Goal: Information Seeking & Learning: Check status

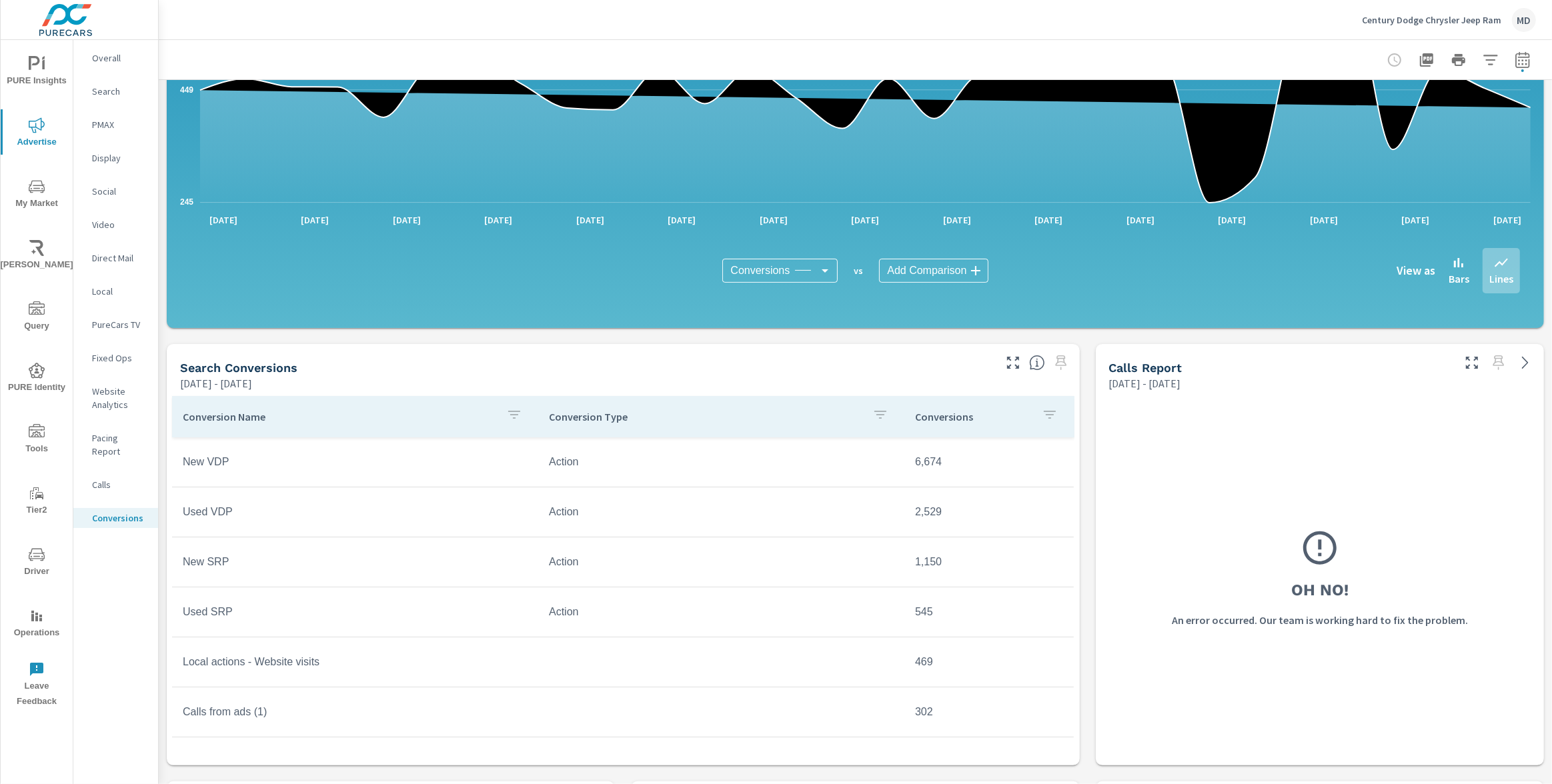
scroll to position [293, 0]
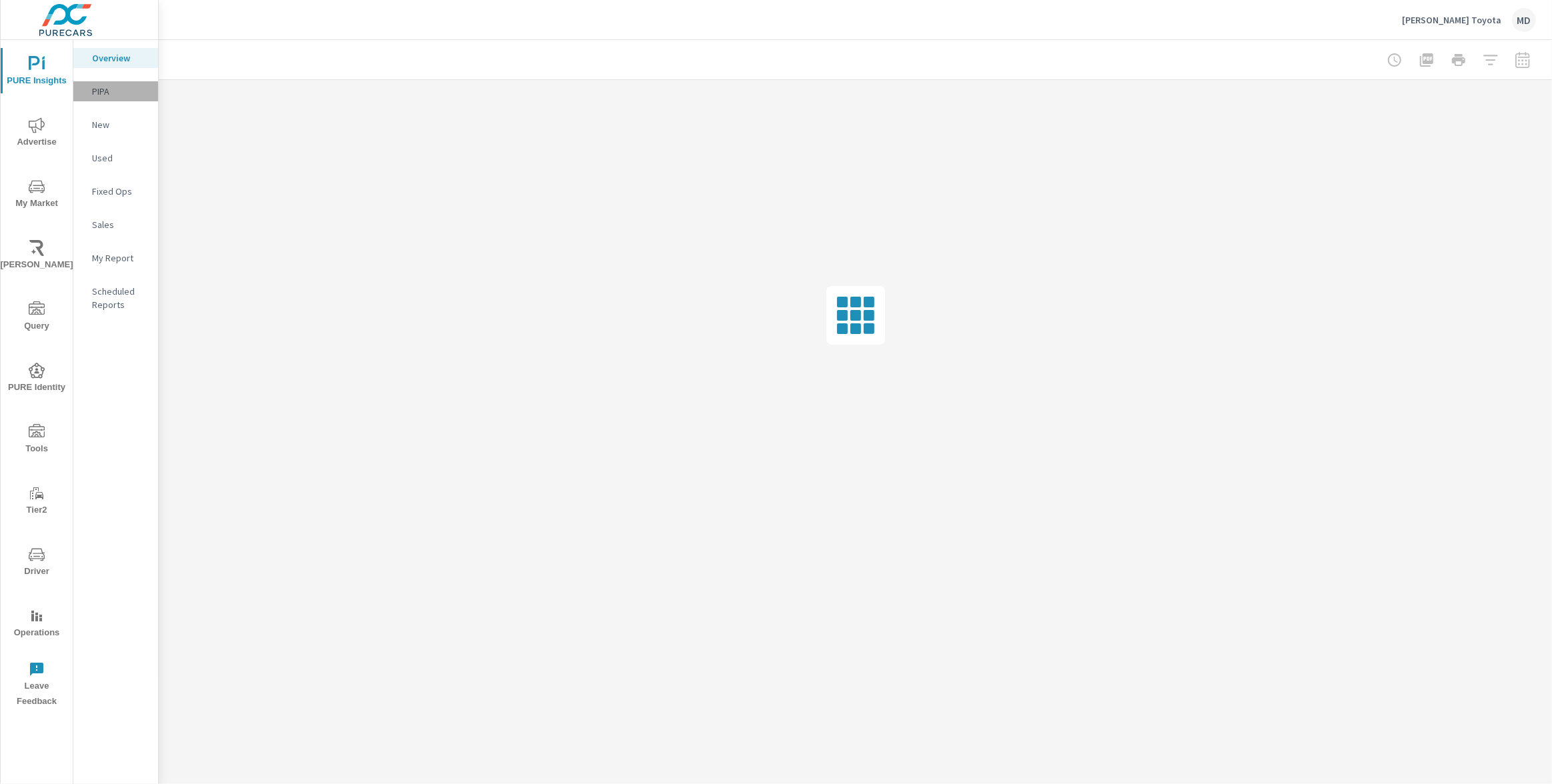
click at [95, 93] on p "PIPA" at bounding box center [120, 91] width 56 height 14
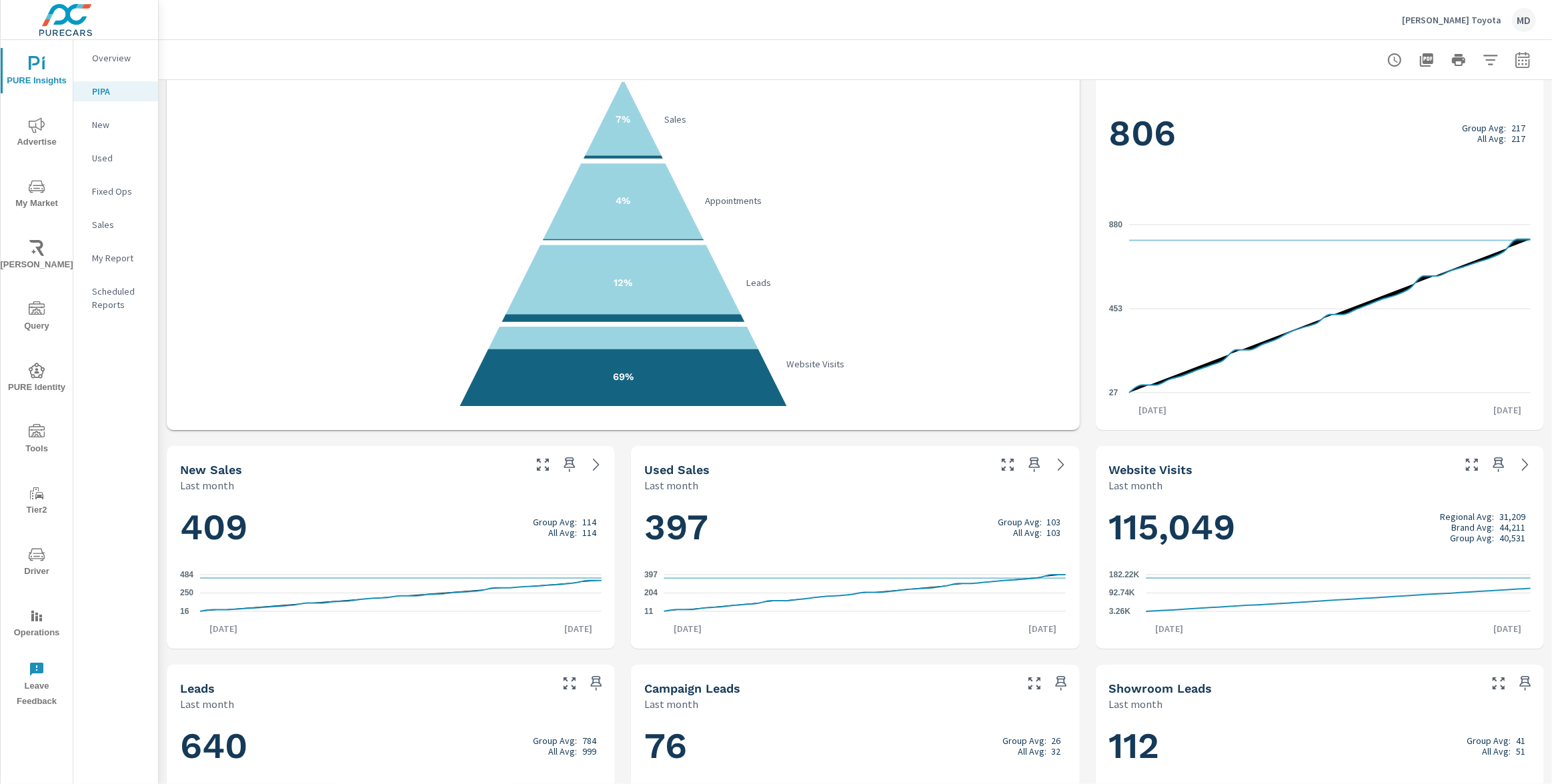
scroll to position [83, 0]
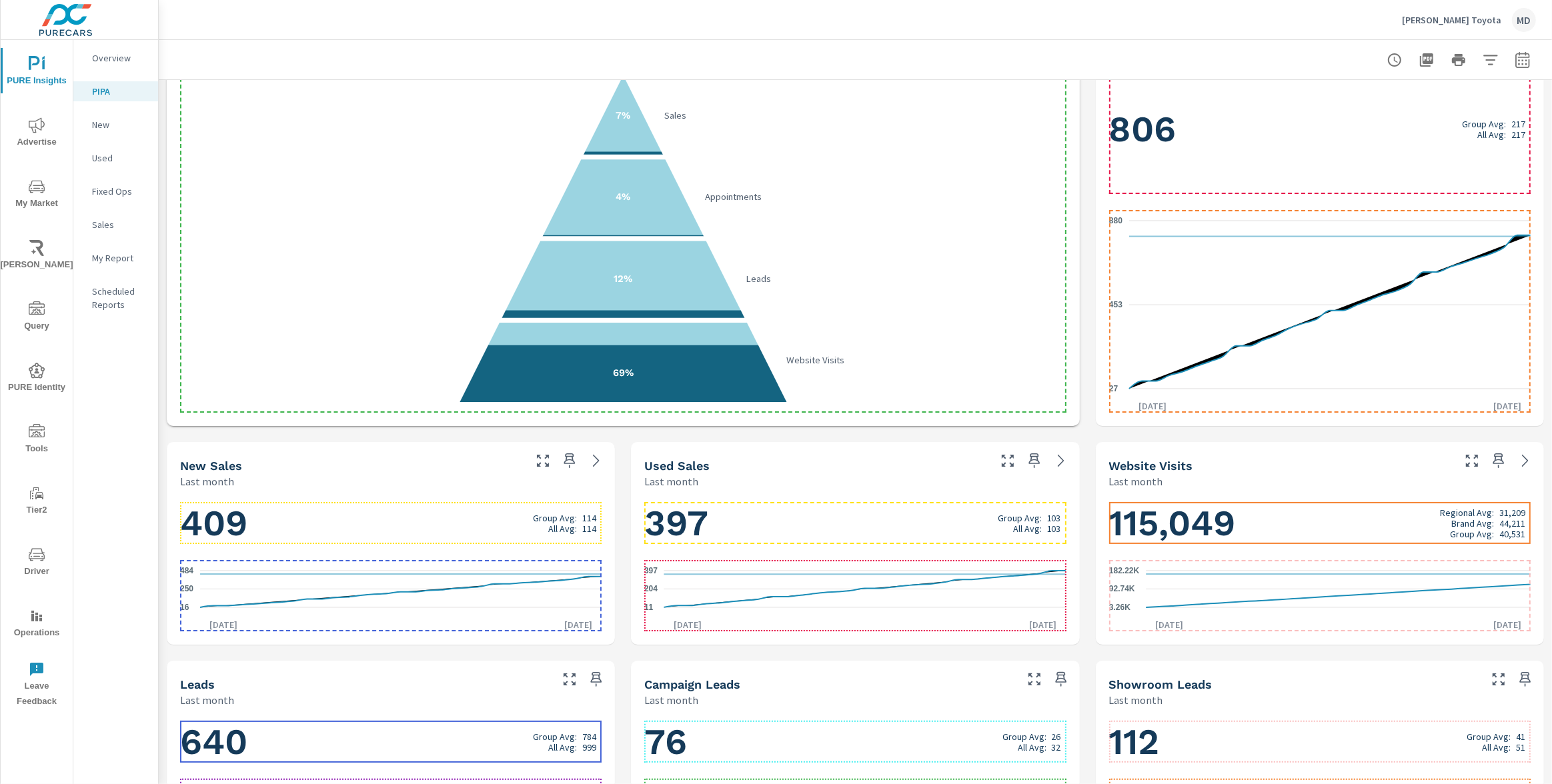
click at [1185, 304] on icon "27 453 880" at bounding box center [1320, 304] width 422 height 189
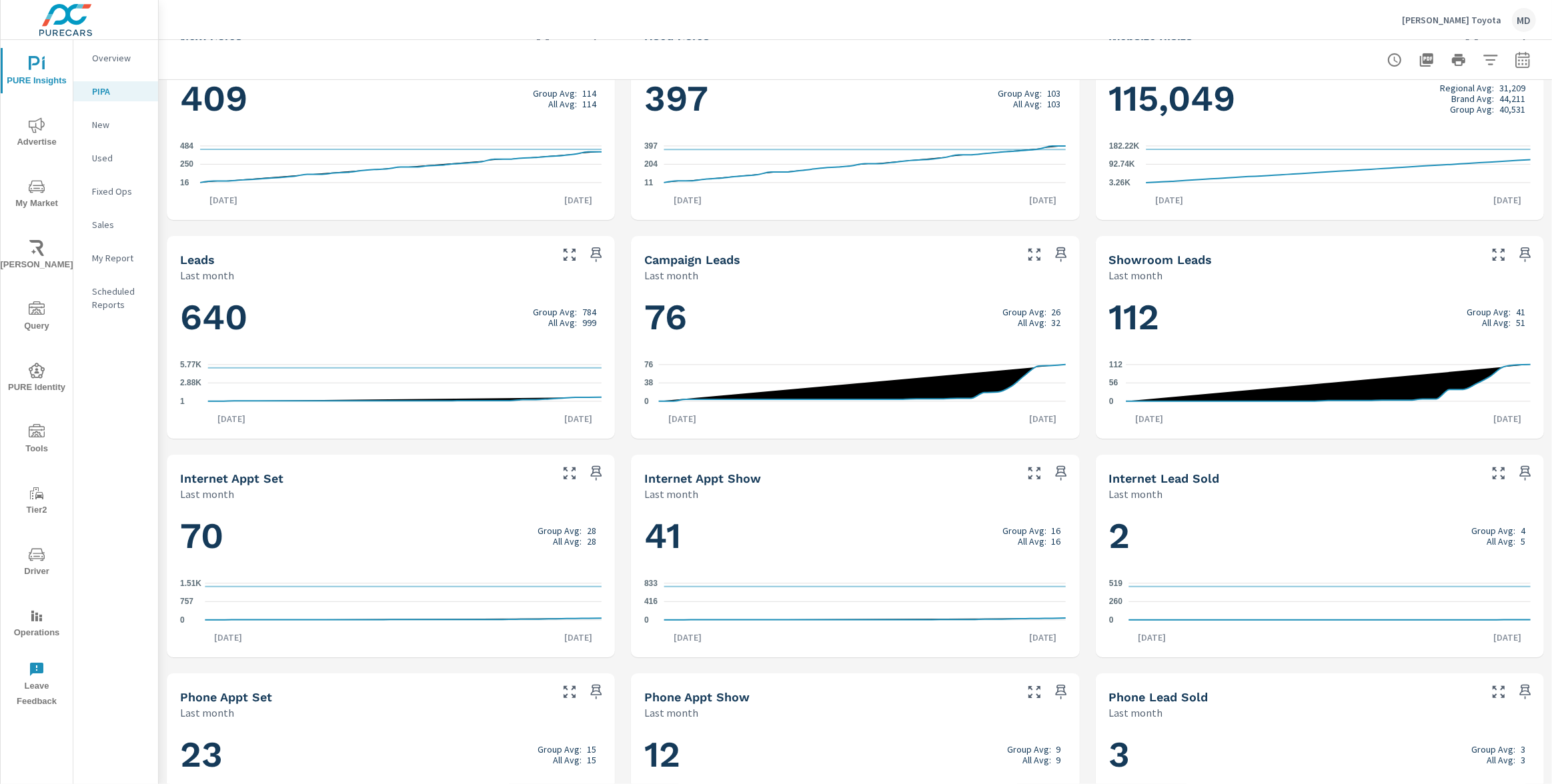
scroll to position [607, 0]
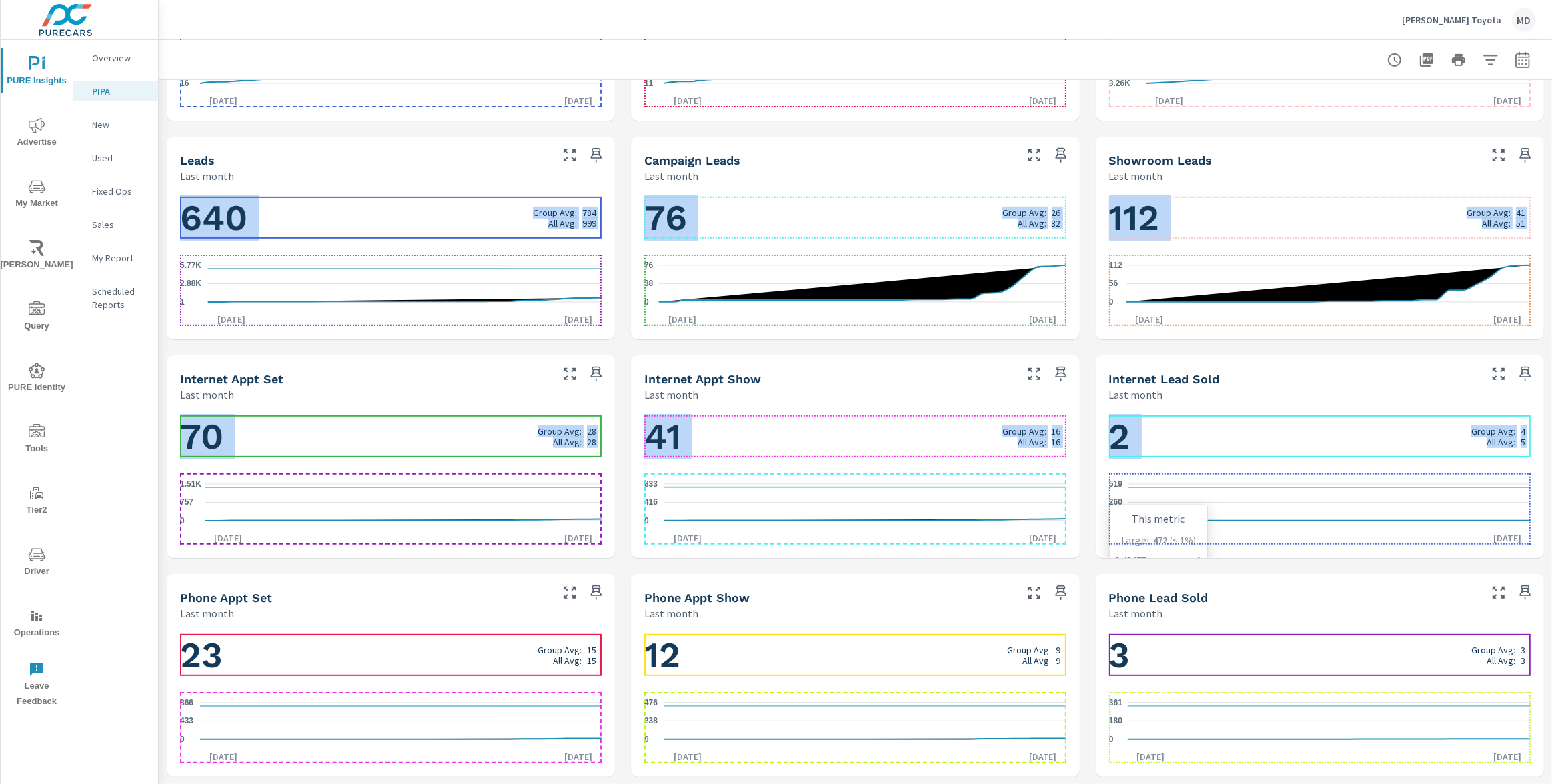
click at [1214, 495] on icon "0 260 519" at bounding box center [1320, 503] width 422 height 58
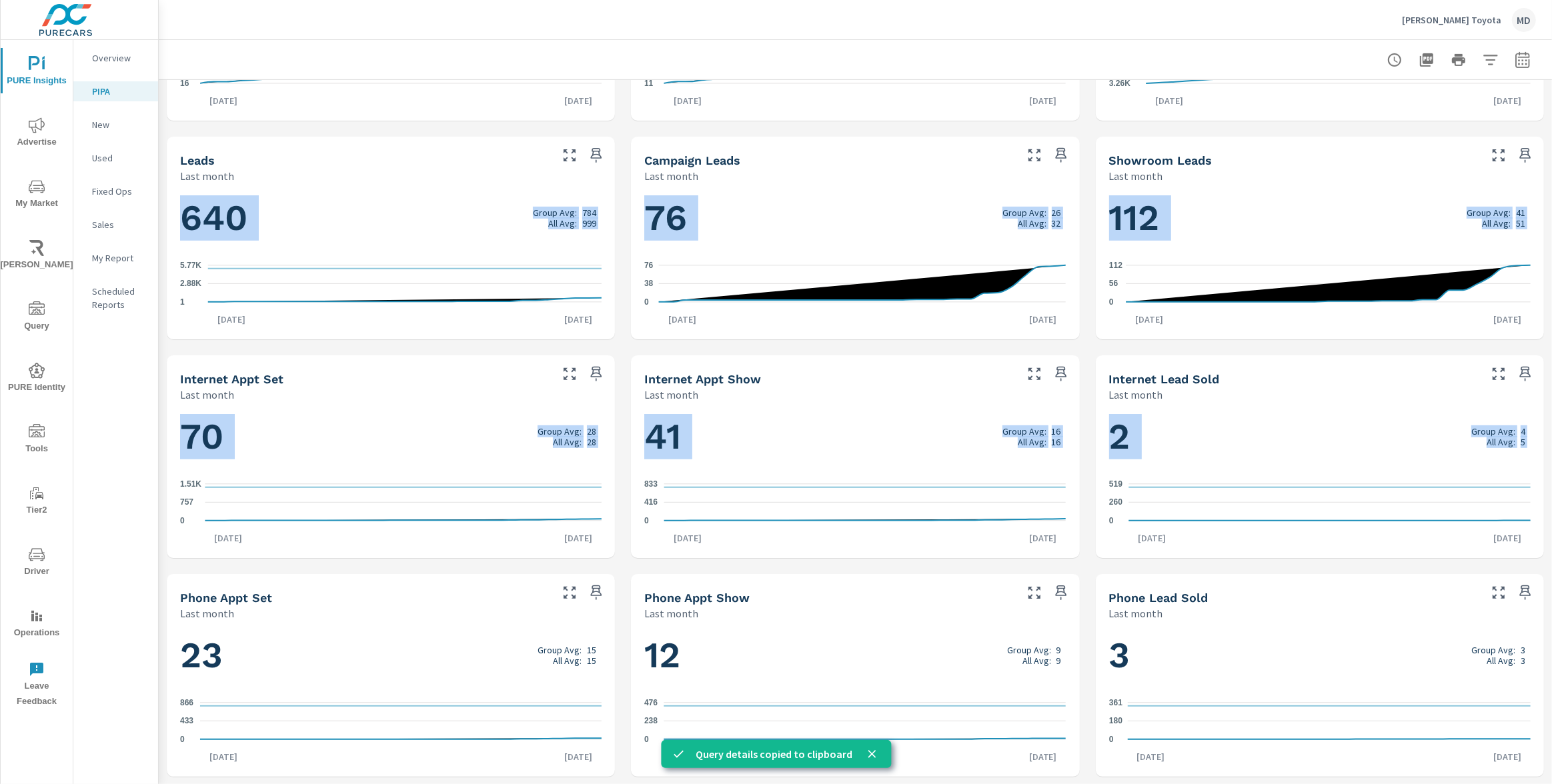
click at [1088, 363] on div "Performance Last month 7% Sales 4% Appointments 12% Leads 69% Website Visits Sa…" at bounding box center [855, 129] width 1393 height 1312
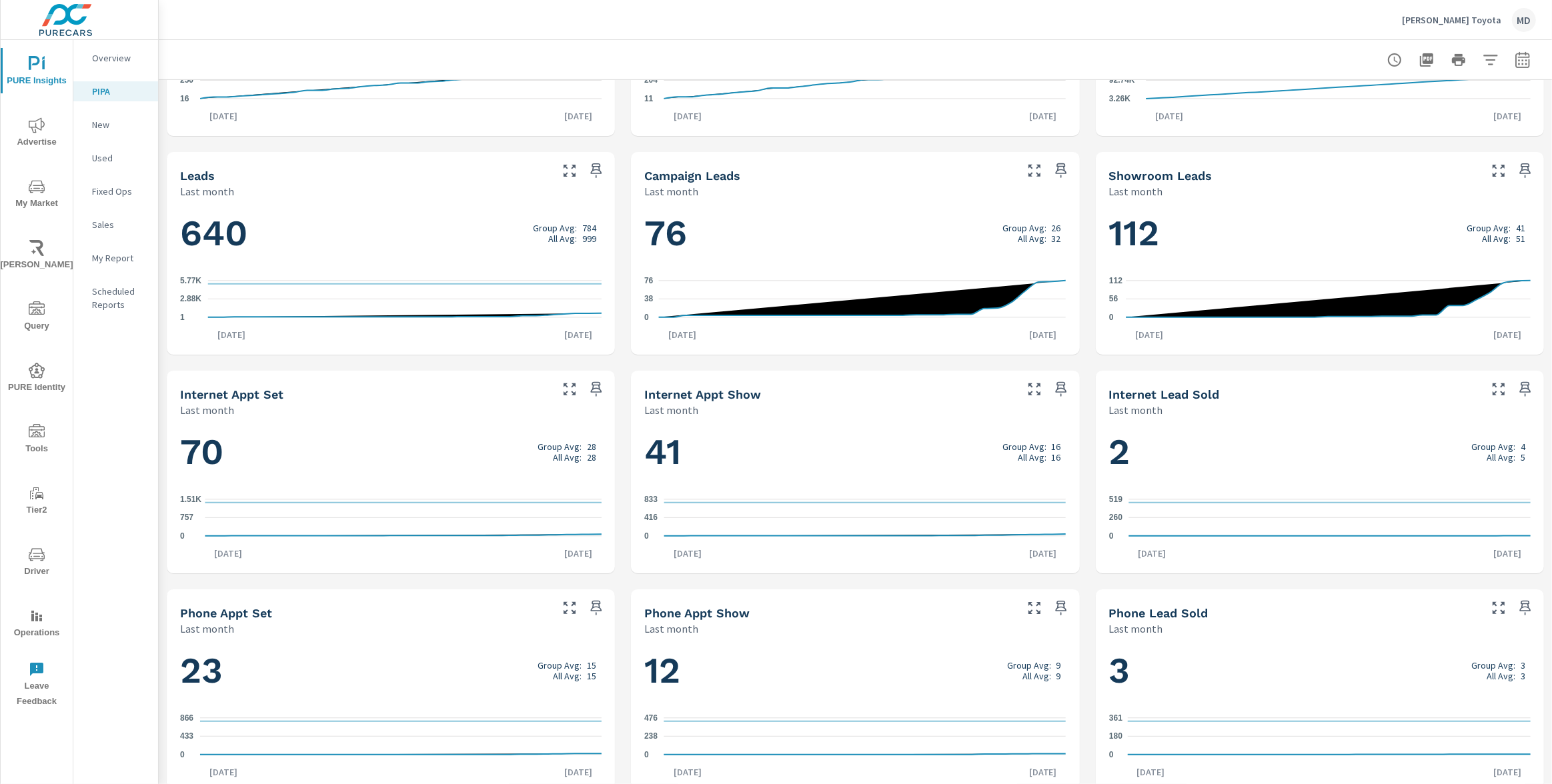
scroll to position [0, 0]
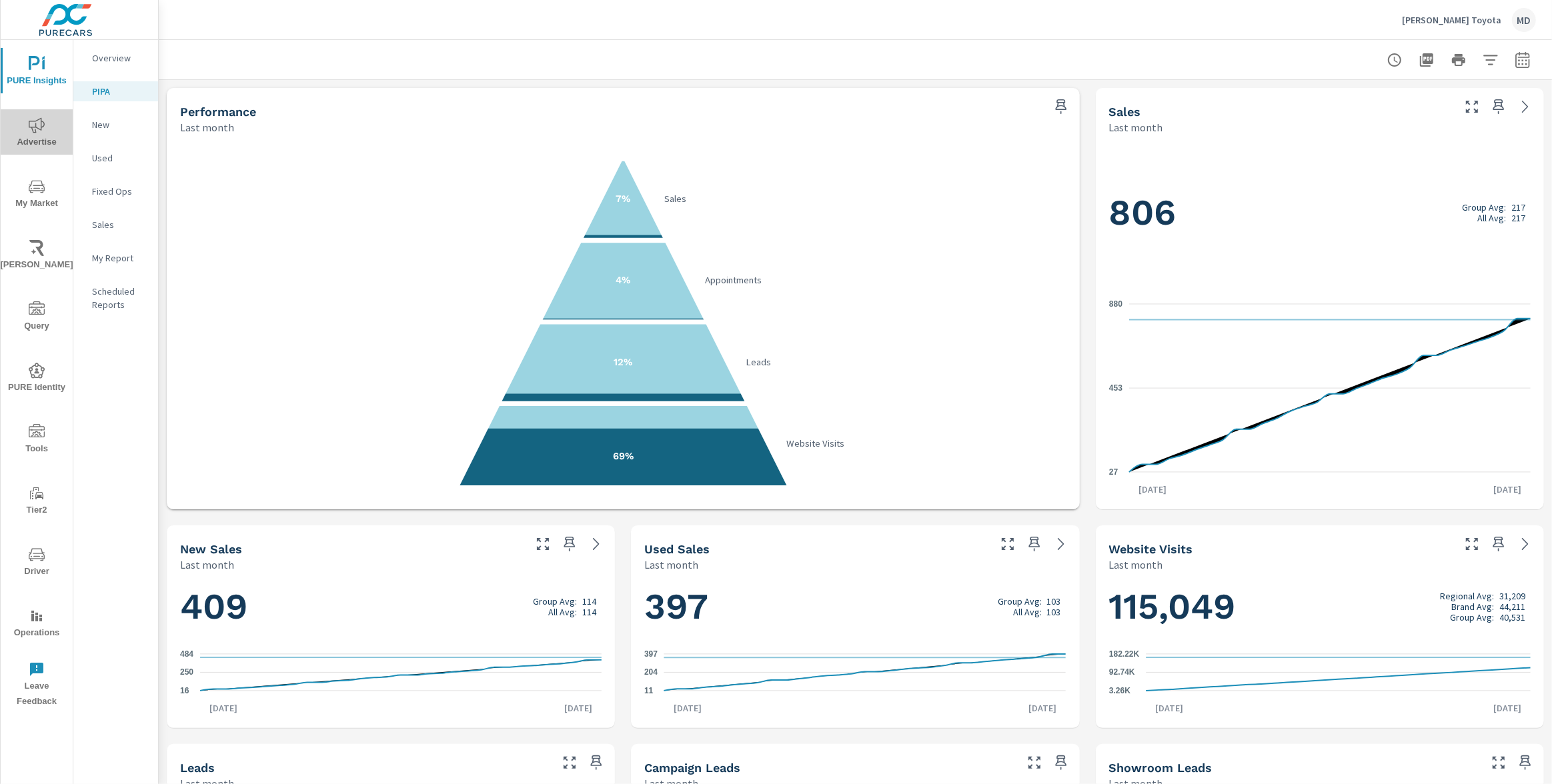
click at [37, 132] on icon "nav menu" at bounding box center [37, 125] width 16 height 16
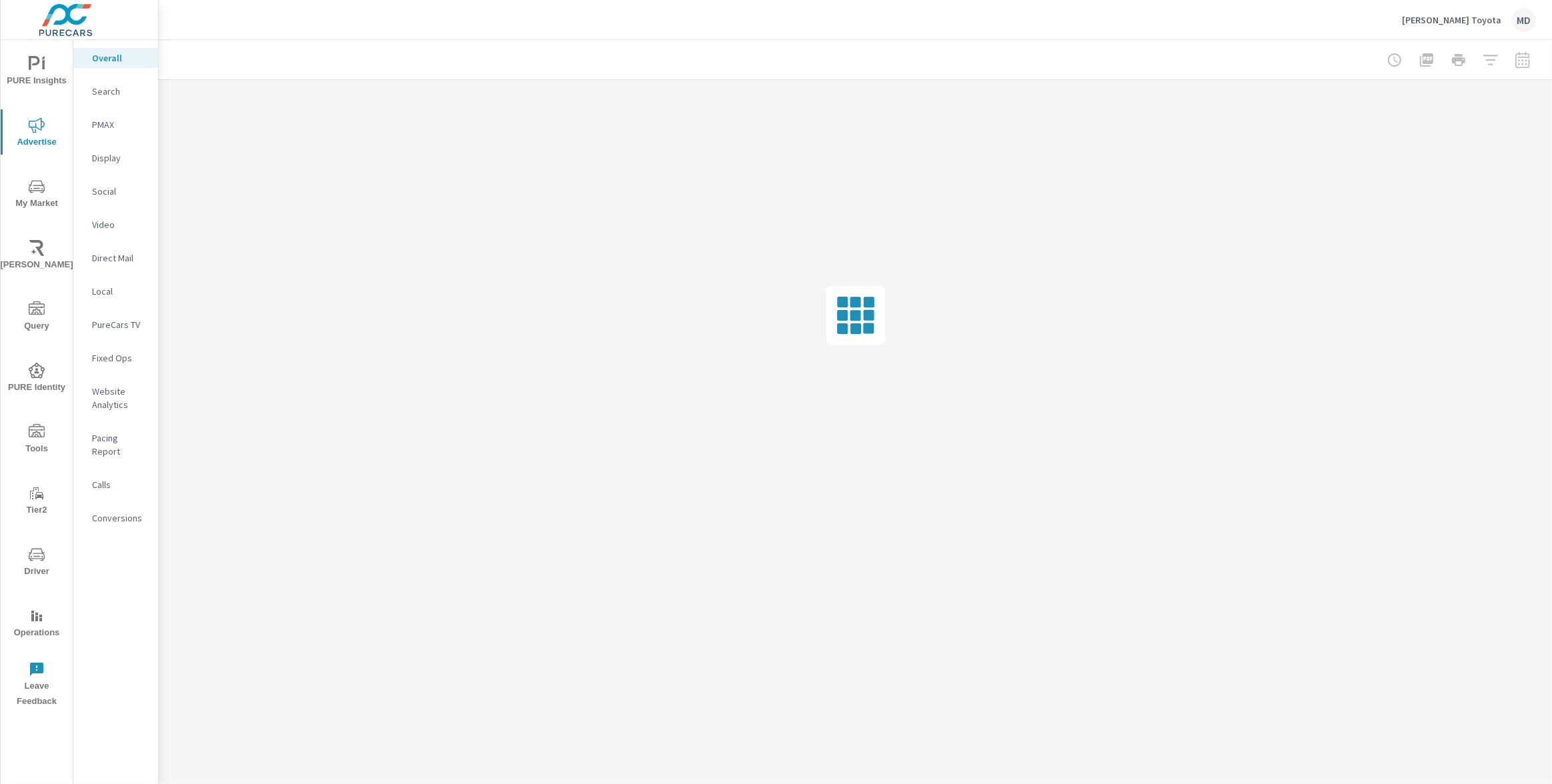
click at [120, 439] on p "Pacing Report" at bounding box center [120, 445] width 56 height 26
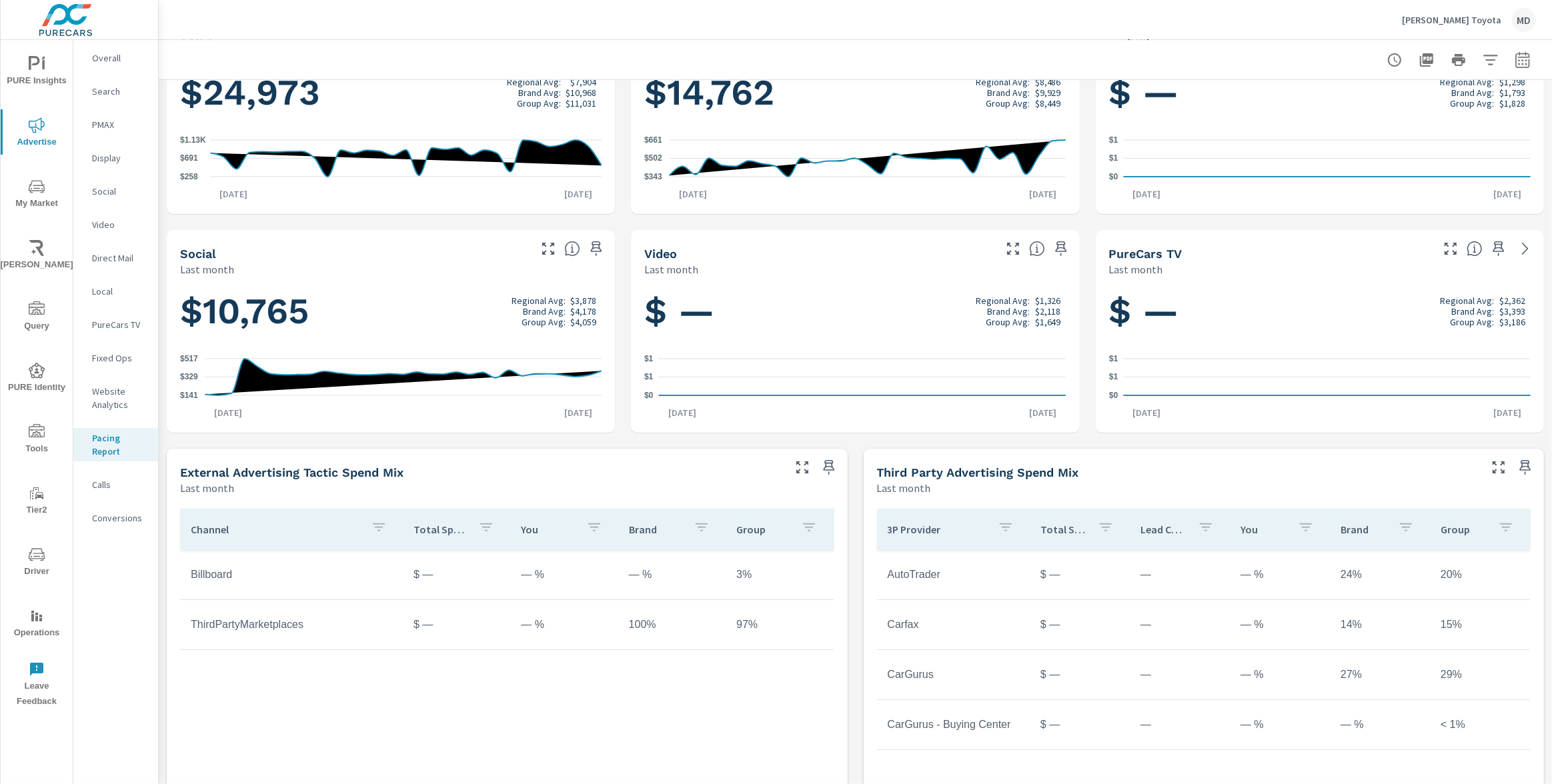
scroll to position [389, 0]
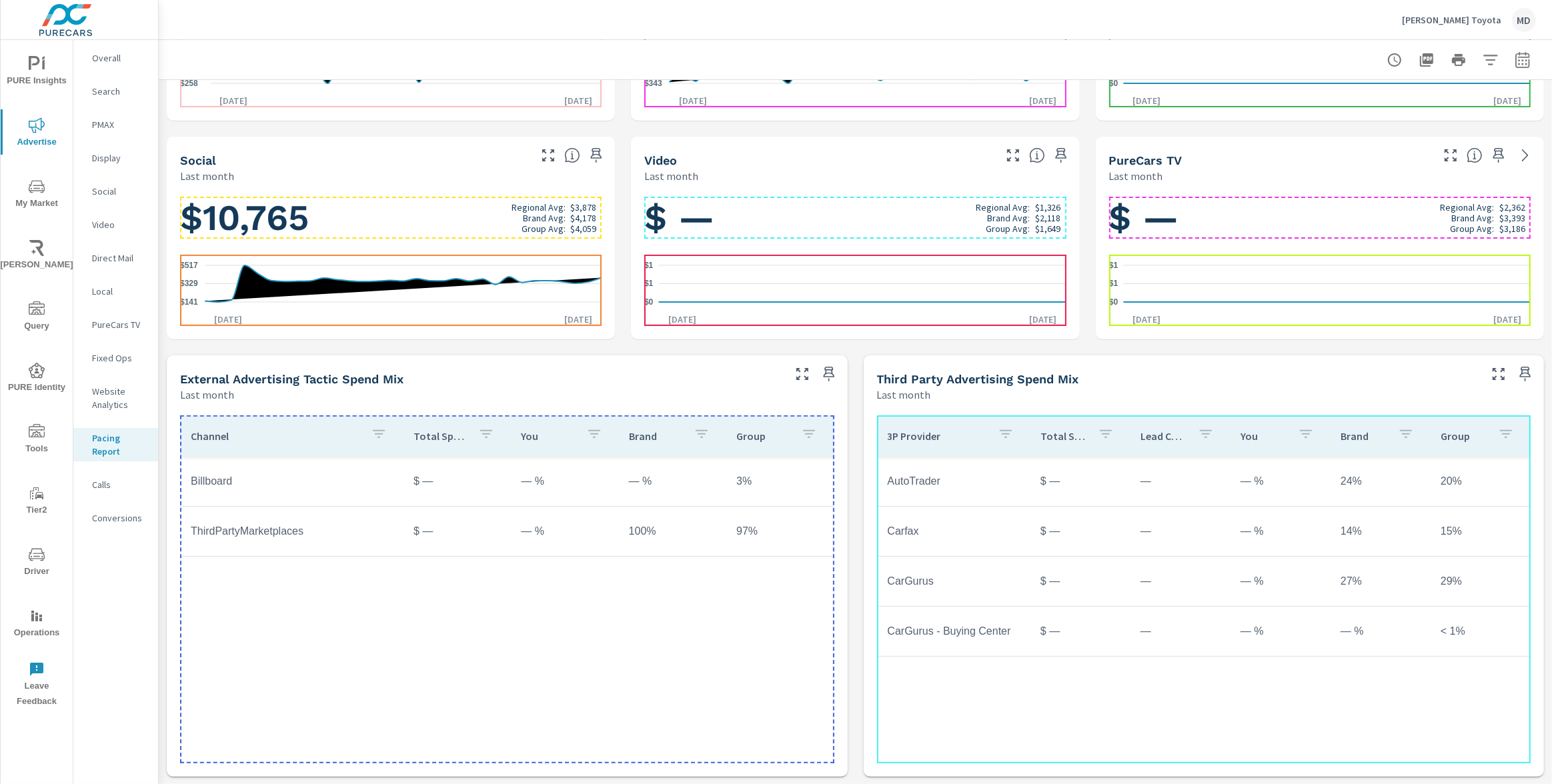
click at [1176, 639] on td "—" at bounding box center [1180, 631] width 100 height 33
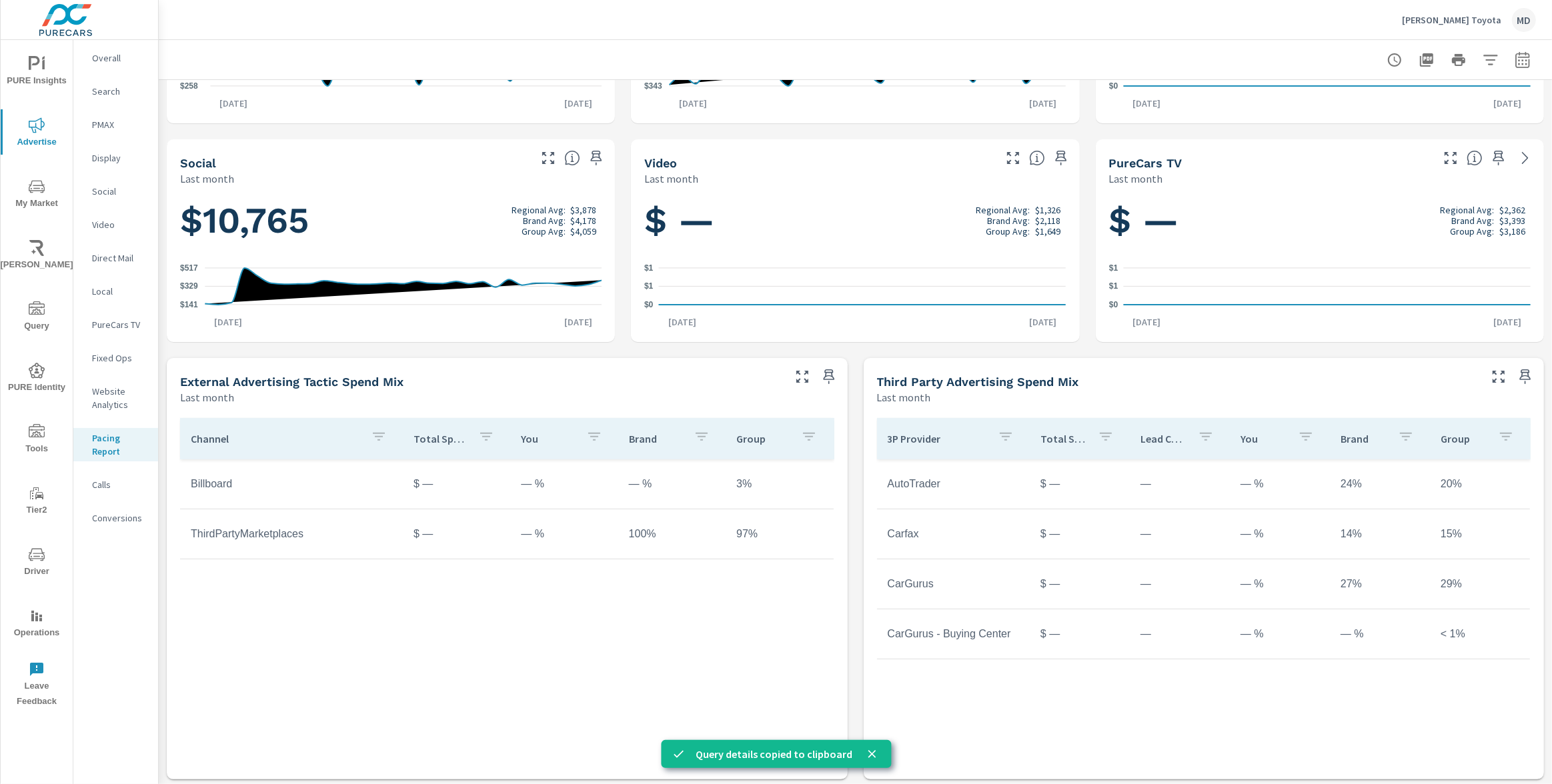
scroll to position [0, 0]
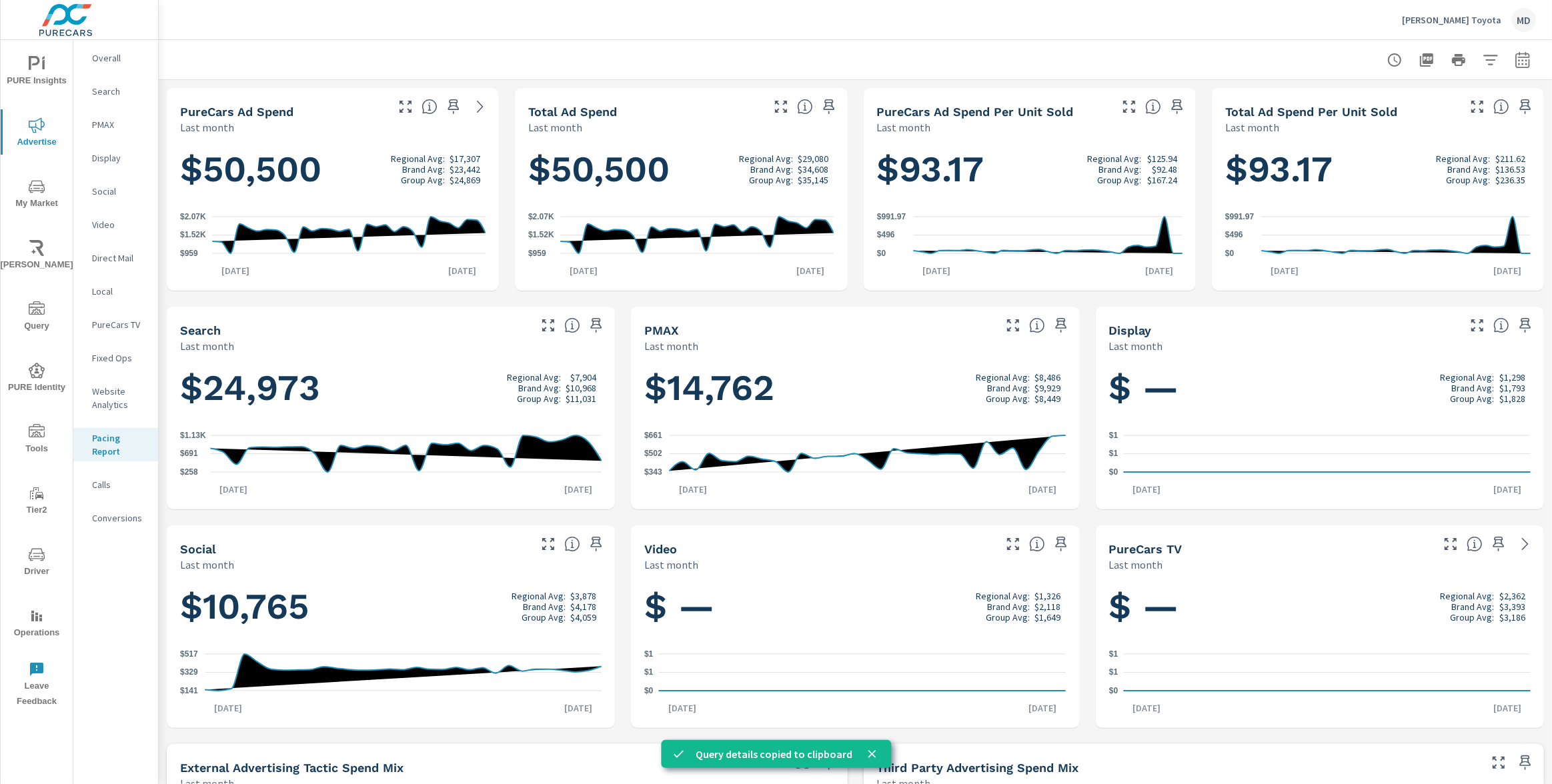
click at [35, 72] on span "PURE Insights" at bounding box center [37, 73] width 64 height 33
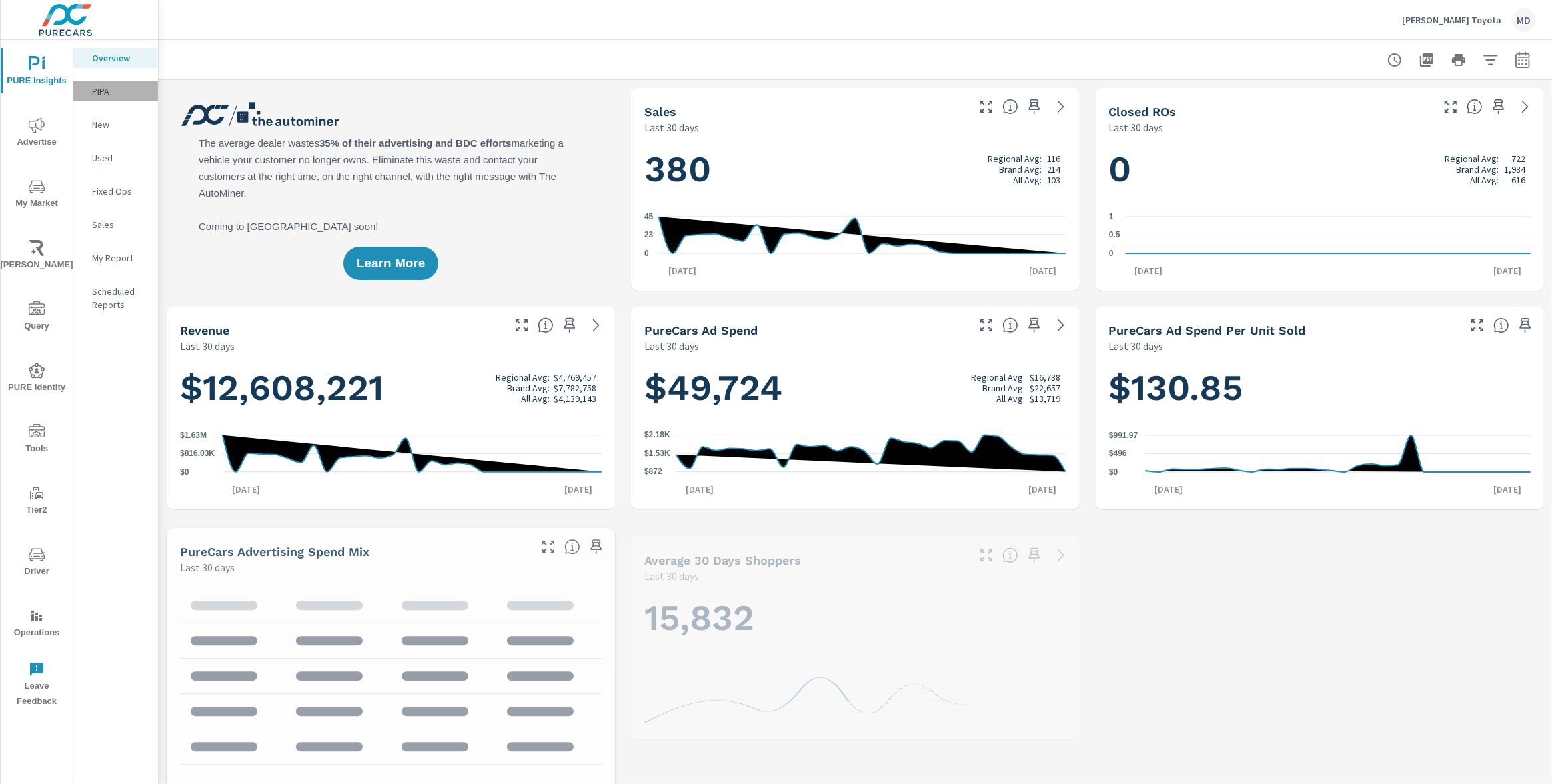
click at [94, 90] on p "PIPA" at bounding box center [120, 91] width 56 height 14
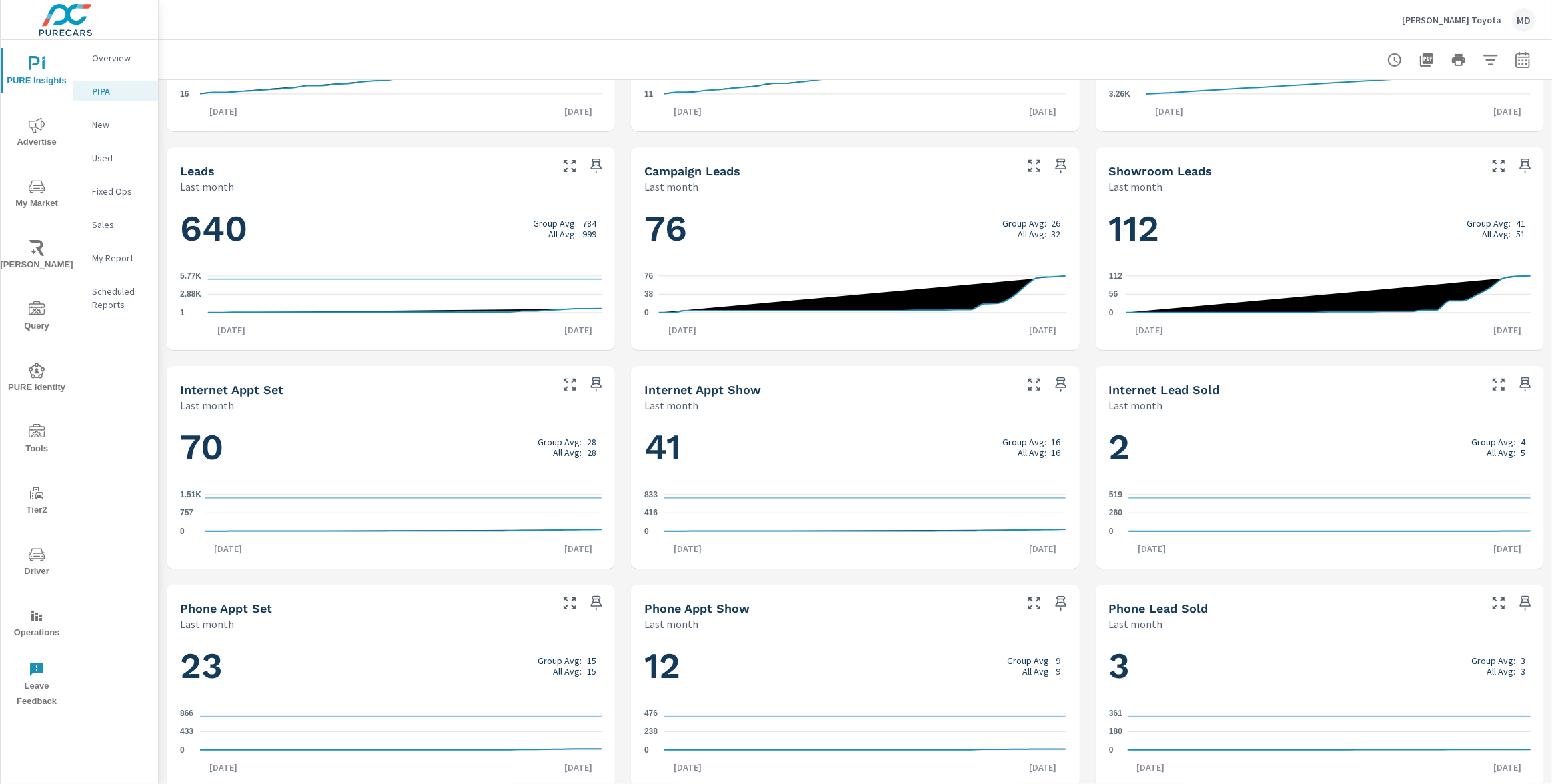
scroll to position [606, 0]
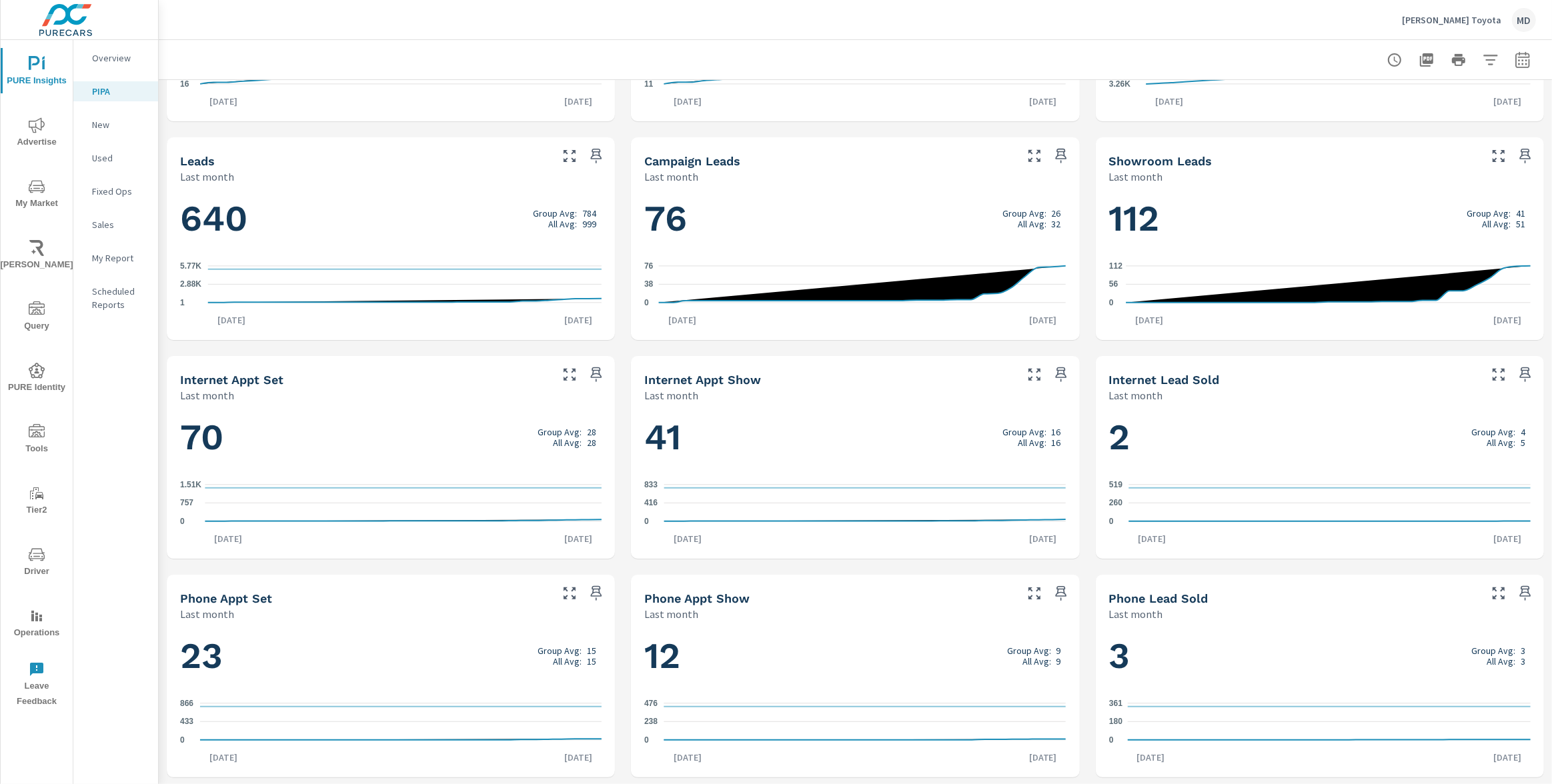
click at [424, 459] on h1 "70 Group Avg: 28 All Avg: 28" at bounding box center [391, 437] width 422 height 45
drag, startPoint x: 184, startPoint y: 436, endPoint x: 274, endPoint y: 432, distance: 90.1
click at [274, 432] on h1 "70 Group Avg: 28 All Avg: 28" at bounding box center [391, 436] width 422 height 45
drag, startPoint x: 646, startPoint y: 431, endPoint x: 692, endPoint y: 429, distance: 46.0
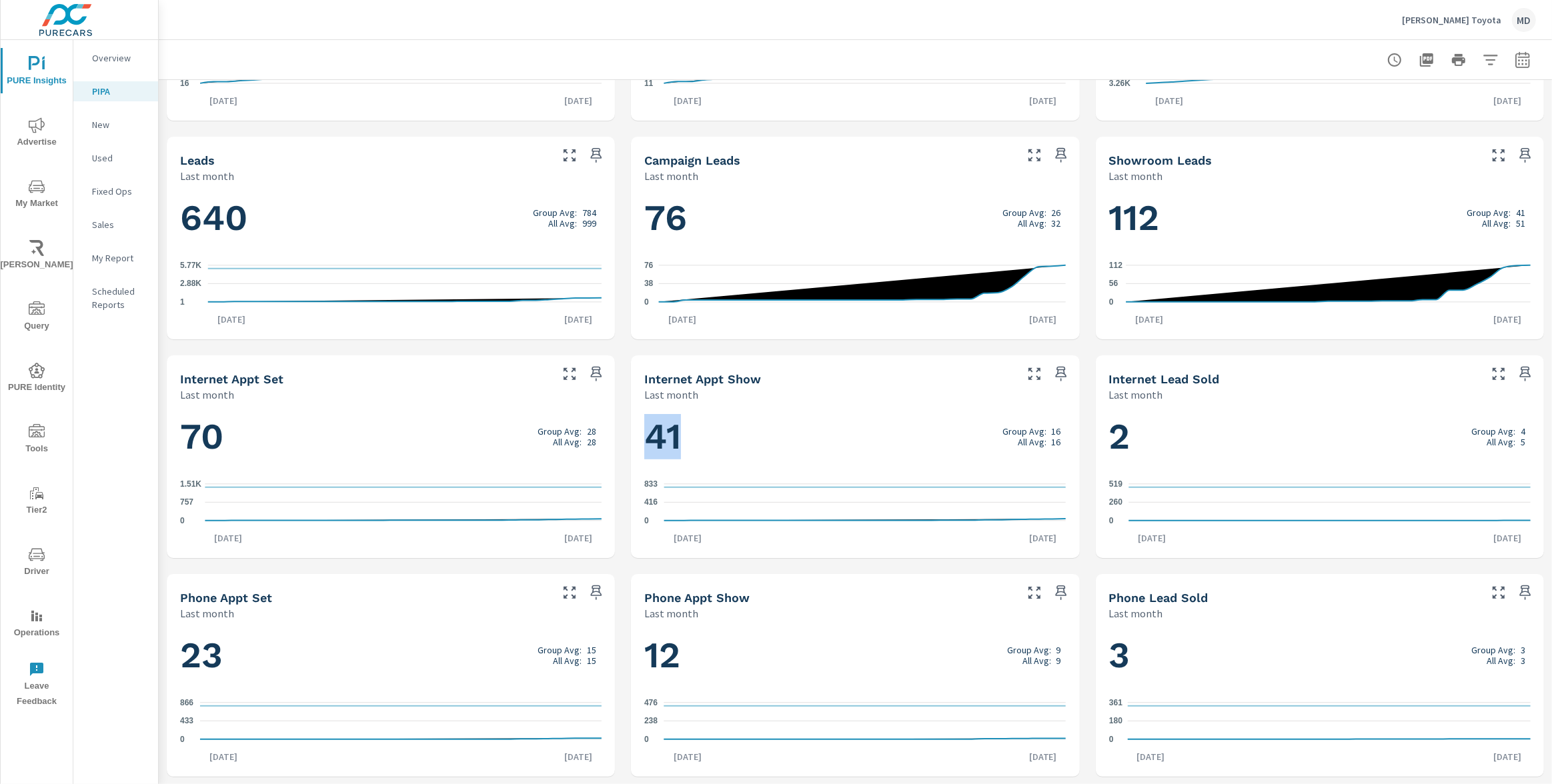
click at [692, 429] on h1 "41 Group Avg: 16 All Avg: 16" at bounding box center [855, 436] width 422 height 45
